Goal: Navigation & Orientation: Find specific page/section

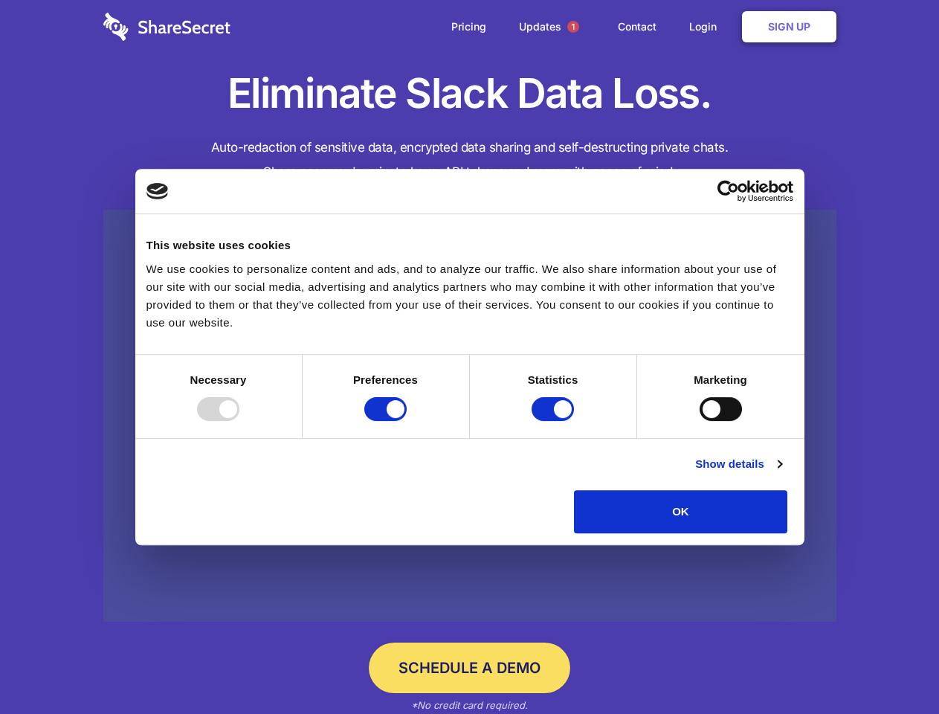
click at [239, 421] on div at bounding box center [218, 409] width 42 height 24
click at [407, 421] on input "Preferences" at bounding box center [385, 409] width 42 height 24
checkbox input "false"
click at [555, 421] on input "Statistics" at bounding box center [553, 409] width 42 height 24
checkbox input "false"
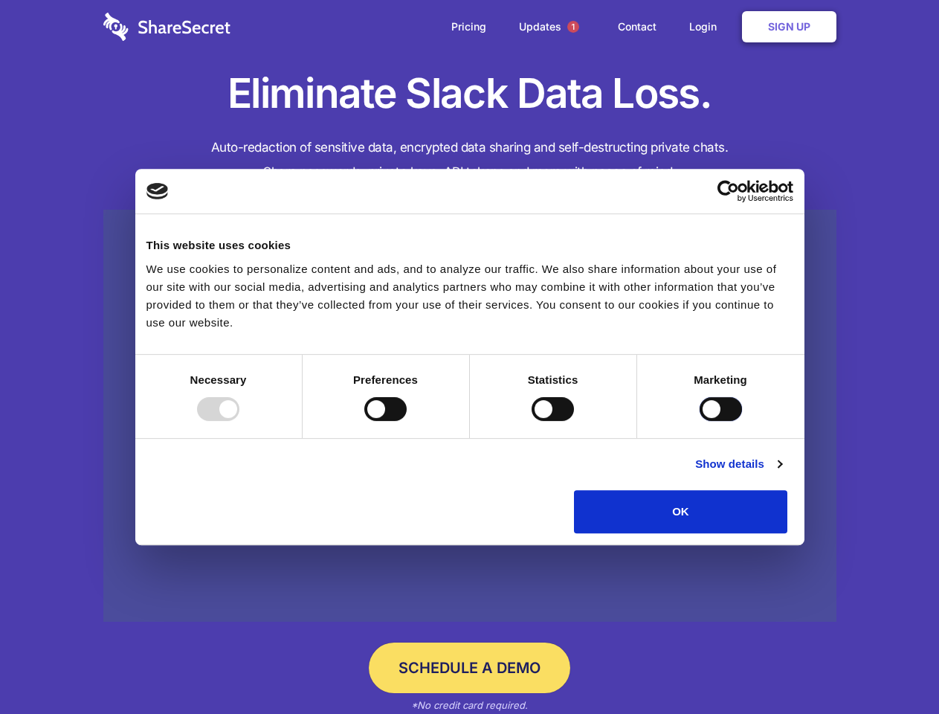
click at [700, 421] on input "Marketing" at bounding box center [721, 409] width 42 height 24
checkbox input "true"
click at [781, 473] on link "Show details" at bounding box center [738, 464] width 86 height 18
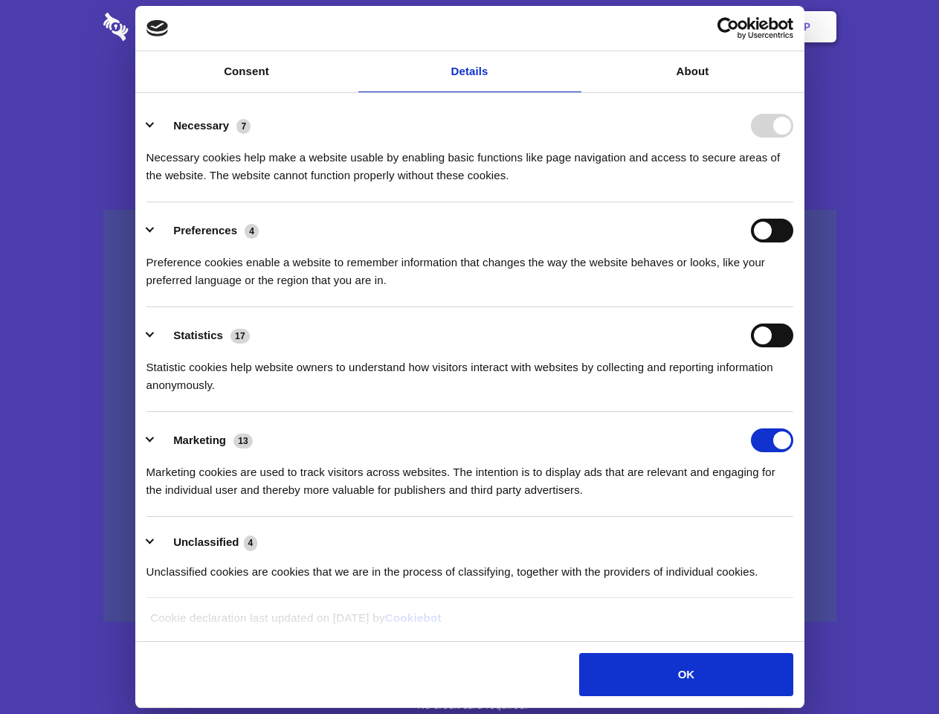
click at [793, 202] on li "Necessary 7 Necessary cookies help make a website usable by enabling basic func…" at bounding box center [469, 149] width 647 height 105
click at [572, 27] on span "1" at bounding box center [573, 27] width 12 height 12
